Goal: Task Accomplishment & Management: Manage account settings

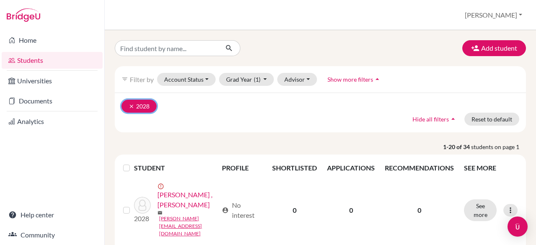
click at [131, 105] on icon "clear" at bounding box center [131, 106] width 6 height 6
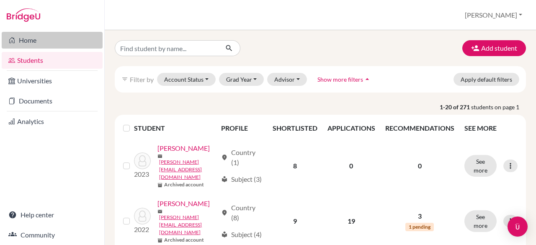
click at [28, 43] on link "Home" at bounding box center [52, 40] width 101 height 17
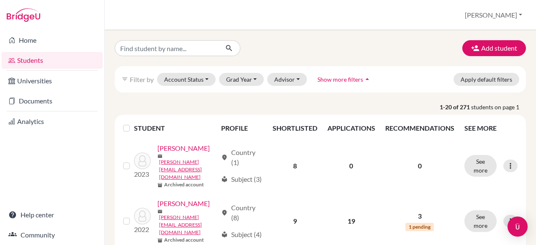
click at [245, 86] on div "filter_list Filter by Account Status Active accounts Archived accounts Register…" at bounding box center [320, 79] width 411 height 26
click at [246, 80] on button "Grad Year" at bounding box center [241, 79] width 45 height 13
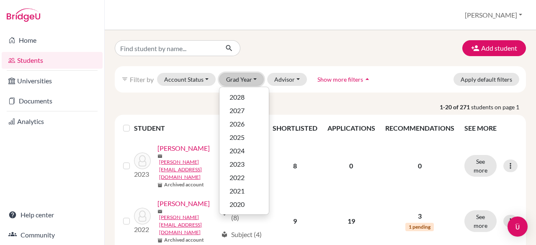
click at [246, 80] on button "Grad Year" at bounding box center [241, 79] width 45 height 13
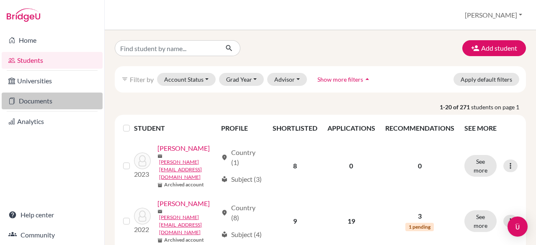
click at [56, 99] on link "Documents" at bounding box center [52, 100] width 101 height 17
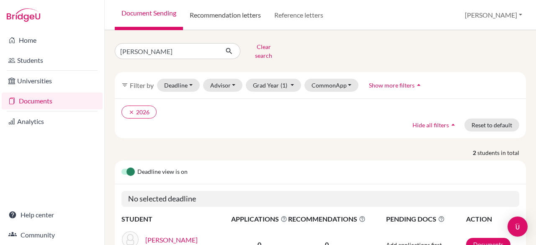
click at [234, 10] on link "Recommendation letters" at bounding box center [225, 15] width 85 height 30
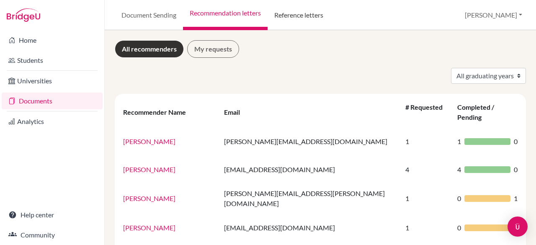
click at [310, 20] on link "Reference letters" at bounding box center [298, 15] width 62 height 30
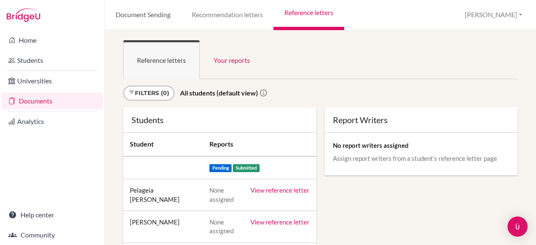
click at [162, 13] on link "Document Sending" at bounding box center [143, 15] width 76 height 30
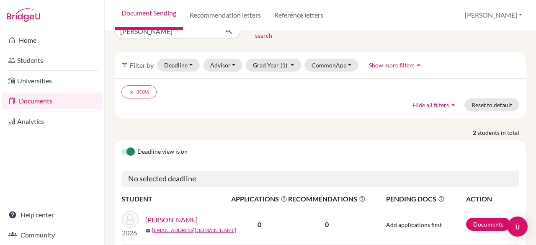
scroll to position [19, 0]
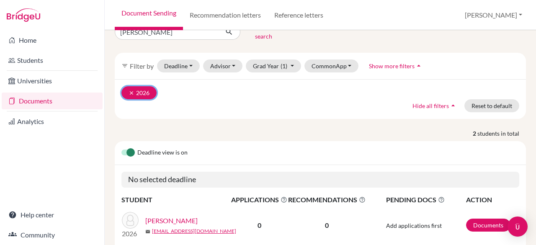
click at [130, 90] on icon "clear" at bounding box center [131, 93] width 6 height 6
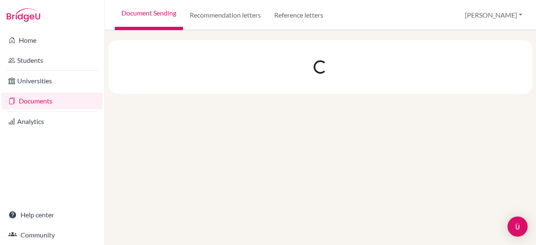
scroll to position [0, 0]
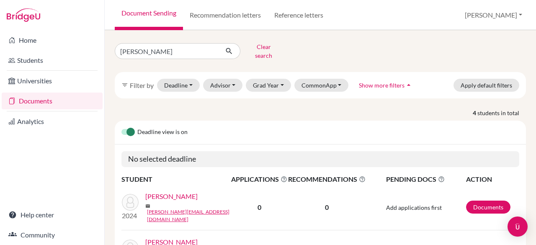
click at [39, 96] on link "Documents" at bounding box center [52, 100] width 101 height 17
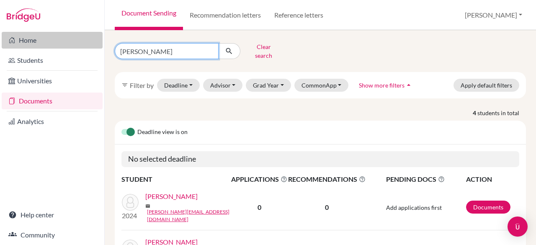
drag, startPoint x: 138, startPoint y: 50, endPoint x: 81, endPoint y: 41, distance: 57.6
click at [81, 41] on div "Home Students Universities Documents Analytics Help center Community Document S…" at bounding box center [268, 122] width 536 height 245
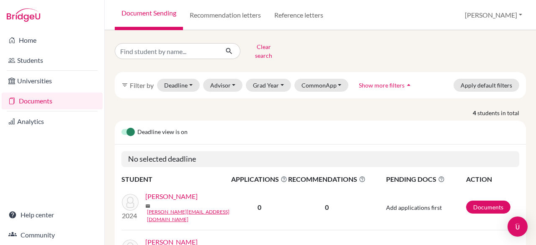
click at [262, 41] on form "Clear search" at bounding box center [201, 51] width 172 height 22
click at [264, 46] on button "Clear search" at bounding box center [263, 51] width 46 height 22
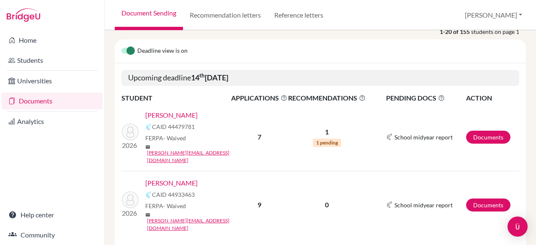
scroll to position [80, 0]
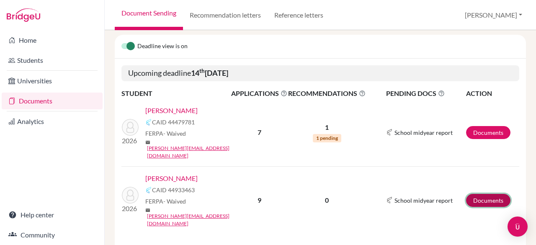
click at [485, 194] on link "Documents" at bounding box center [488, 200] width 44 height 13
